Goal: Task Accomplishment & Management: Manage account settings

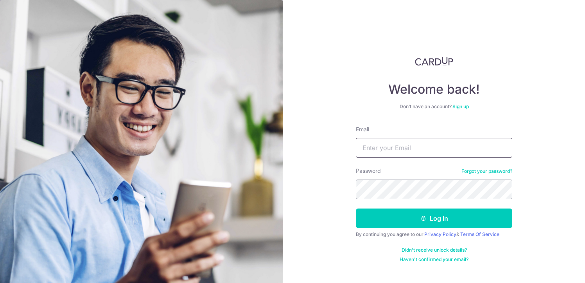
click at [396, 149] on input "Email" at bounding box center [434, 148] width 157 height 20
type input "[EMAIL_ADDRESS][DOMAIN_NAME]"
click at [396, 234] on div "By continuing you agree to our Privacy Policy & Terms Of Service" at bounding box center [434, 234] width 157 height 6
click at [398, 228] on form "Email [EMAIL_ADDRESS][DOMAIN_NAME] Password Forgot your password? Log in By con…" at bounding box center [434, 193] width 157 height 137
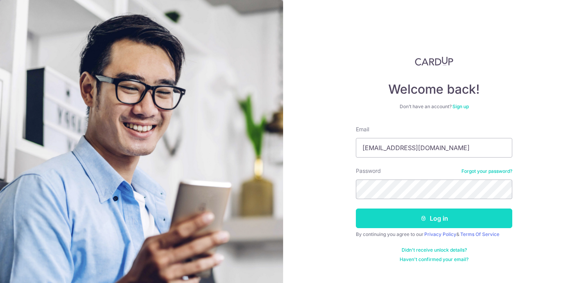
click at [405, 219] on button "Log in" at bounding box center [434, 218] width 157 height 20
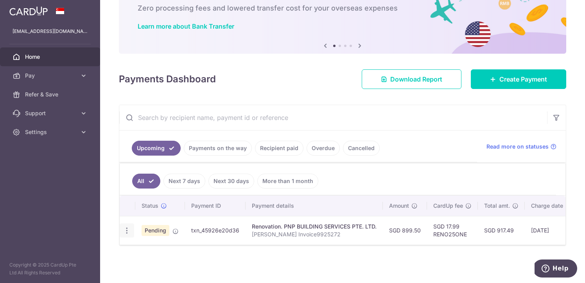
click at [131, 225] on div "Update payment Cancel payment" at bounding box center [127, 230] width 14 height 14
click at [126, 226] on icon "button" at bounding box center [127, 230] width 8 height 8
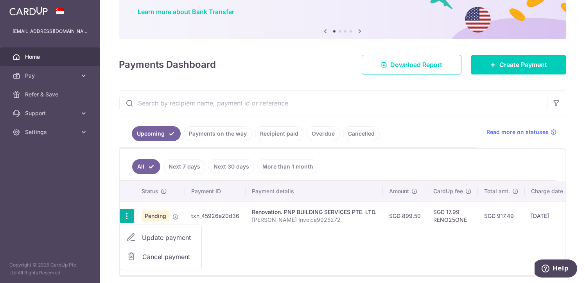
scroll to position [94, 0]
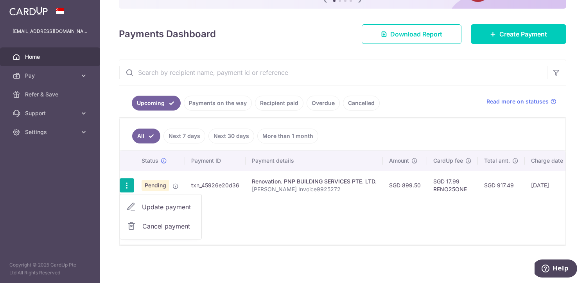
click at [310, 213] on div "Status Payment ID Payment details Amount CardUp fee Total amt. Charge date Due …" at bounding box center [343, 197] width 446 height 94
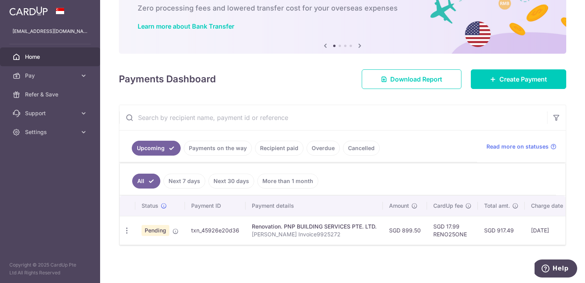
scroll to position [0, 0]
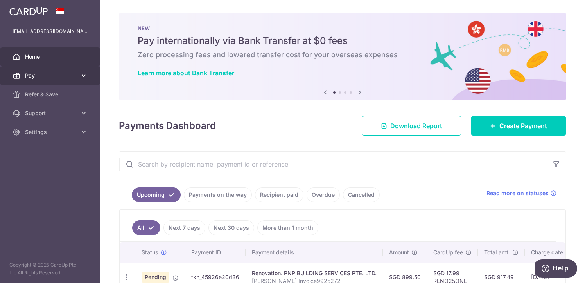
click at [77, 75] on link "Pay" at bounding box center [50, 75] width 100 height 19
click at [90, 74] on link "Pay" at bounding box center [50, 75] width 100 height 19
